Goal: Task Accomplishment & Management: Manage account settings

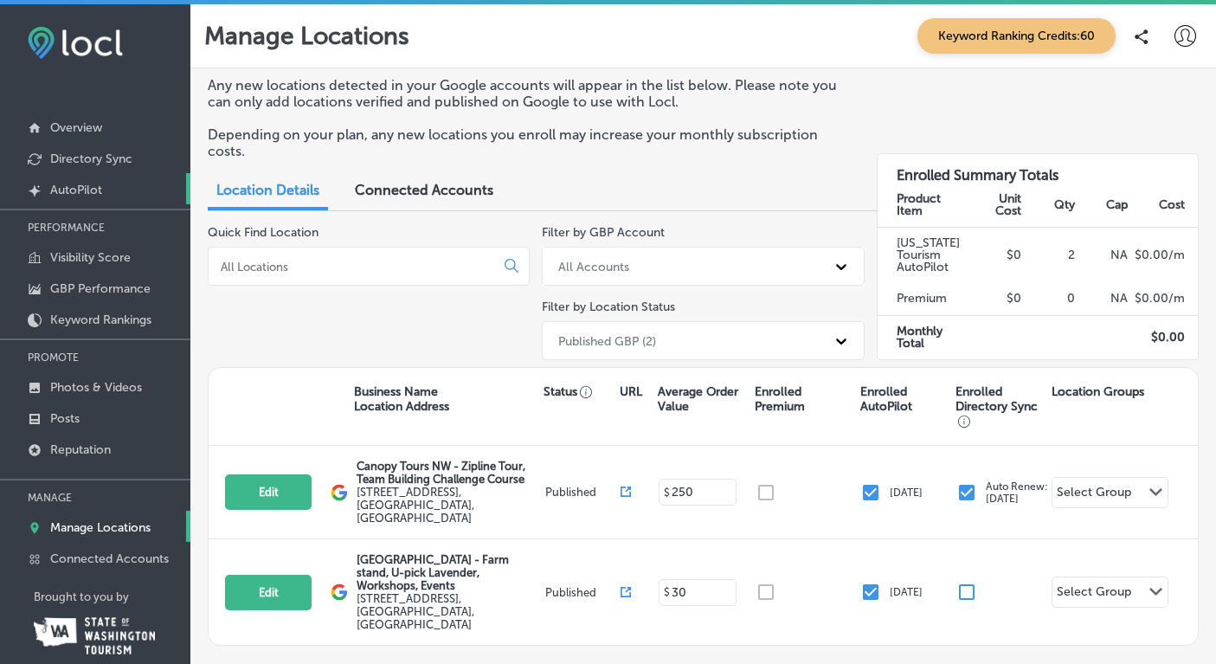
click at [92, 192] on p "AutoPilot" at bounding box center [76, 190] width 52 height 15
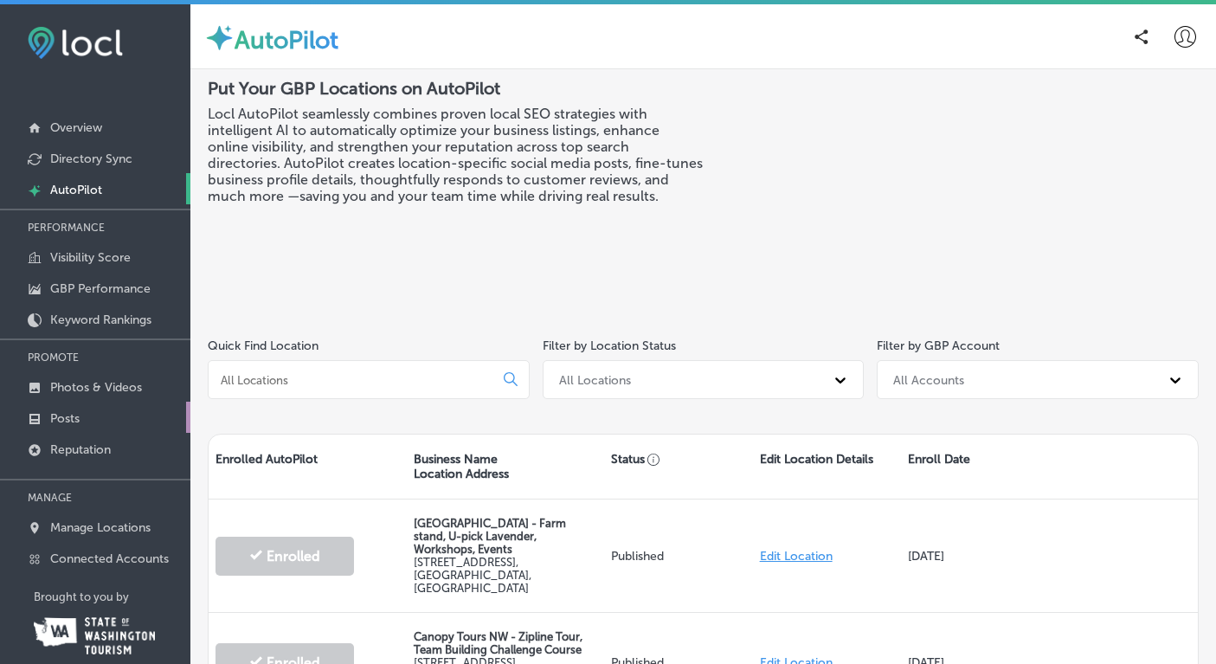
click at [70, 418] on p "Posts" at bounding box center [64, 418] width 29 height 15
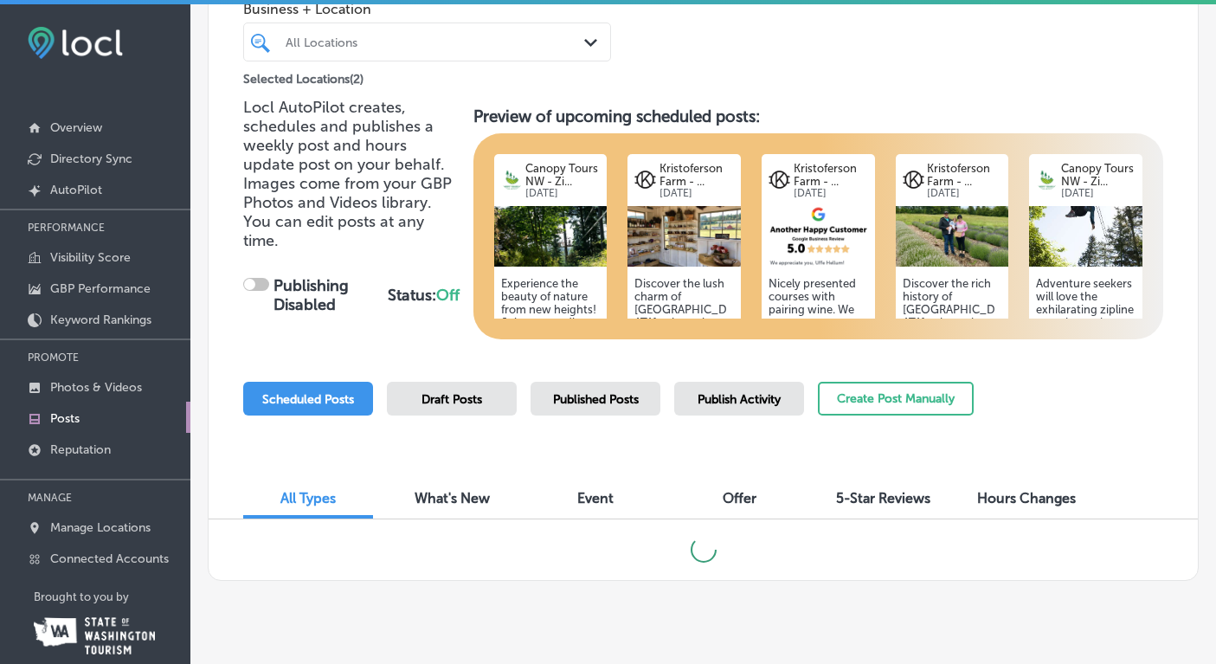
scroll to position [26, 0]
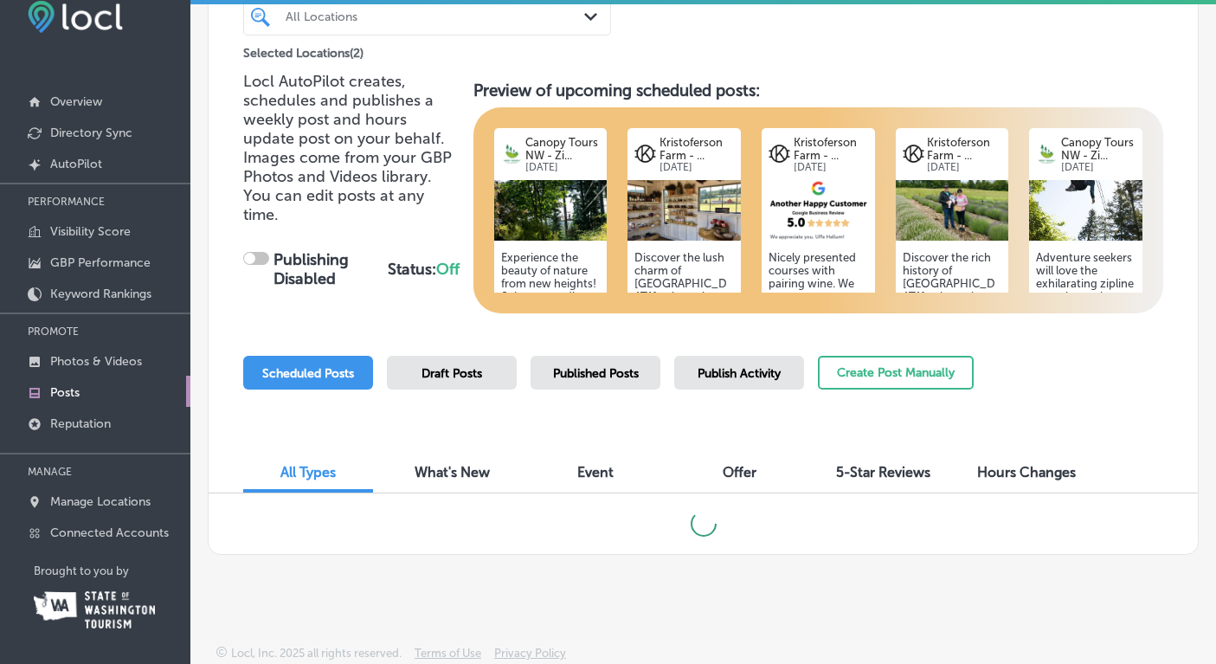
checkbox input "true"
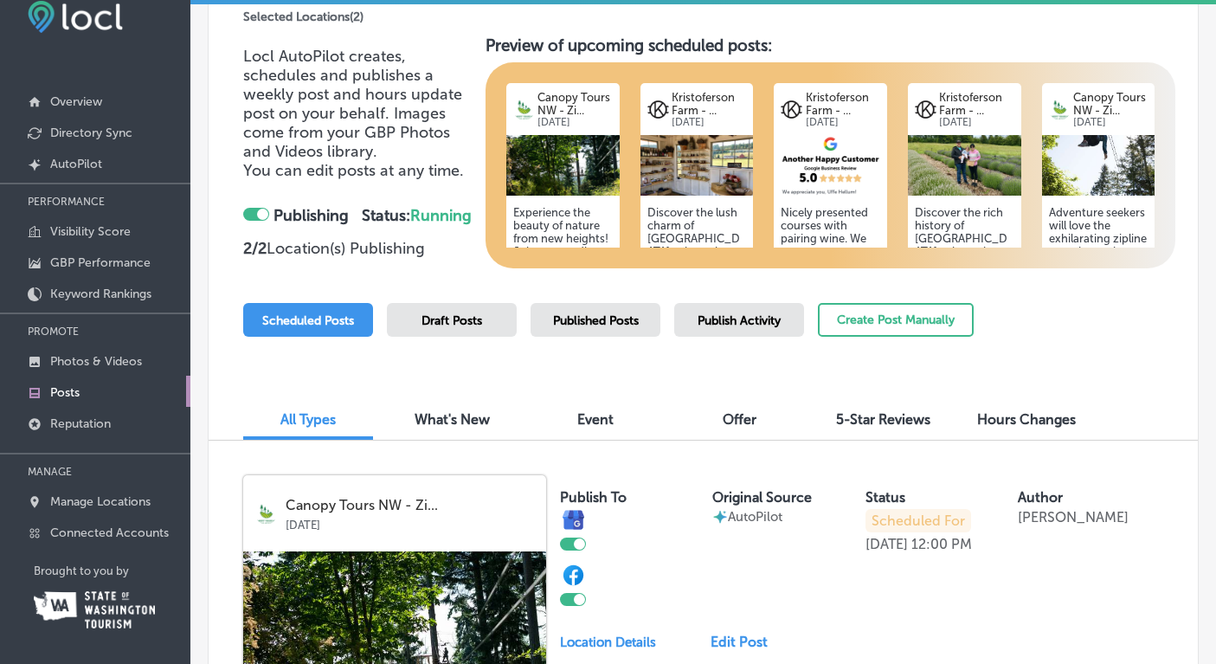
scroll to position [0, 0]
